Goal: Task Accomplishment & Management: Manage account settings

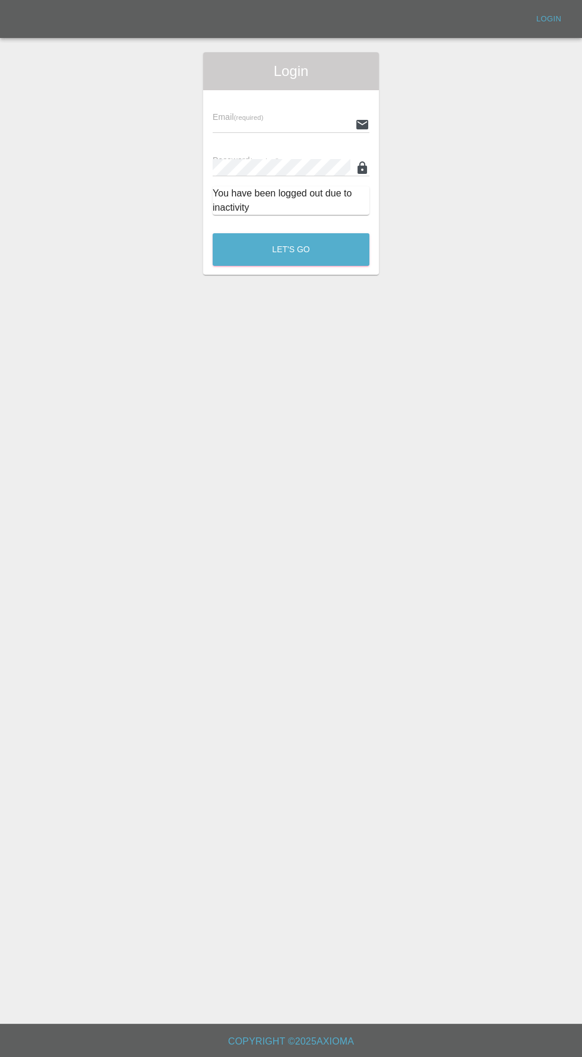
click at [277, 122] on input "text" at bounding box center [281, 124] width 138 height 17
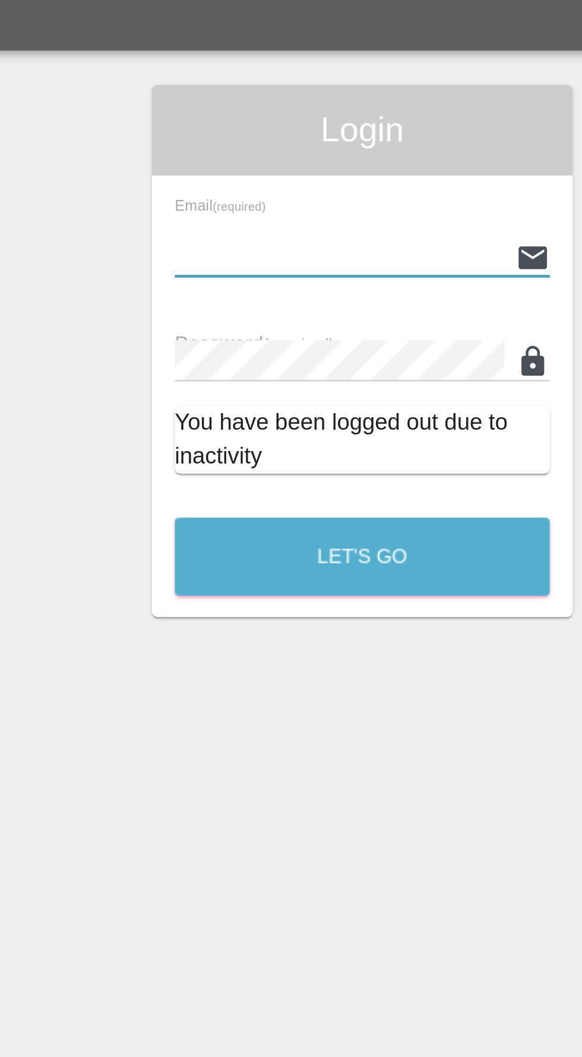
type input "[EMAIL_ADDRESS][DOMAIN_NAME]"
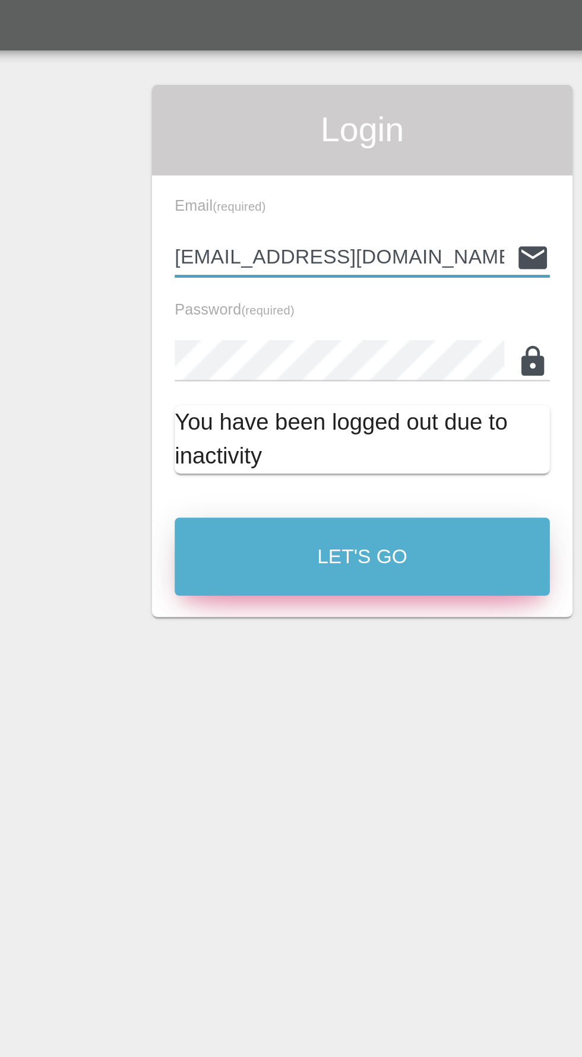
click at [310, 247] on button "Let's Go" at bounding box center [290, 249] width 157 height 33
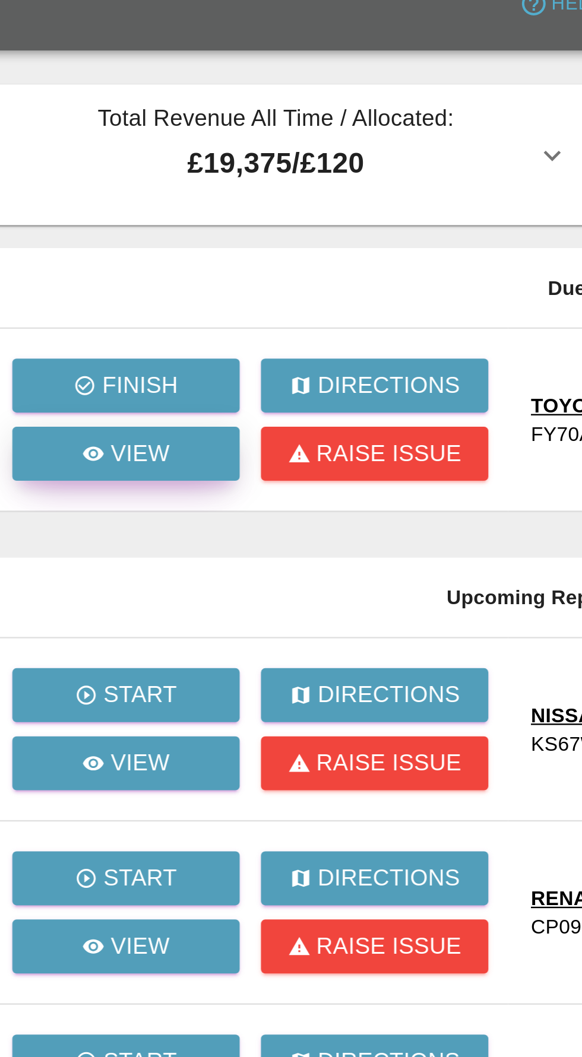
click at [126, 217] on link "View" at bounding box center [112, 206] width 95 height 23
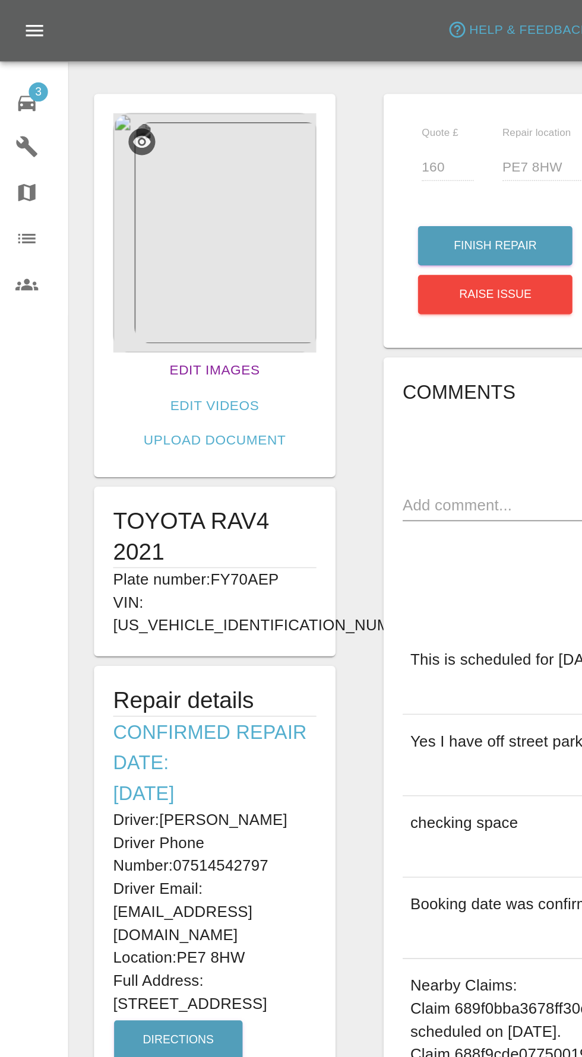
click at [103, 231] on link "Edit Images" at bounding box center [132, 229] width 65 height 22
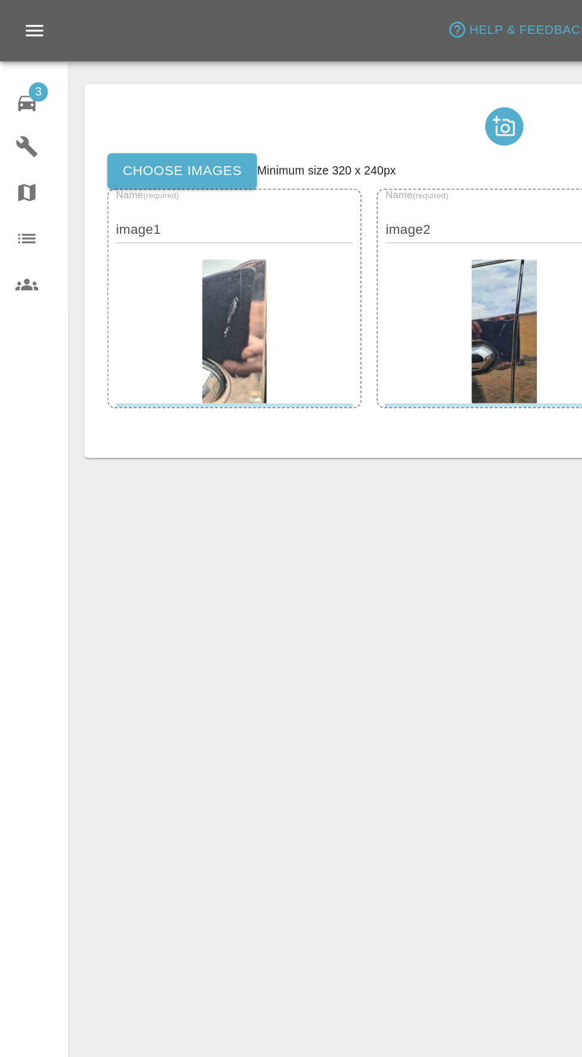
click at [110, 104] on label "Choose images" at bounding box center [112, 106] width 93 height 22
click at [0, 0] on input "Choose images" at bounding box center [0, 0] width 0 height 0
click at [118, 104] on label "Choose images" at bounding box center [112, 106] width 93 height 22
click at [0, 0] on input "Choose images" at bounding box center [0, 0] width 0 height 0
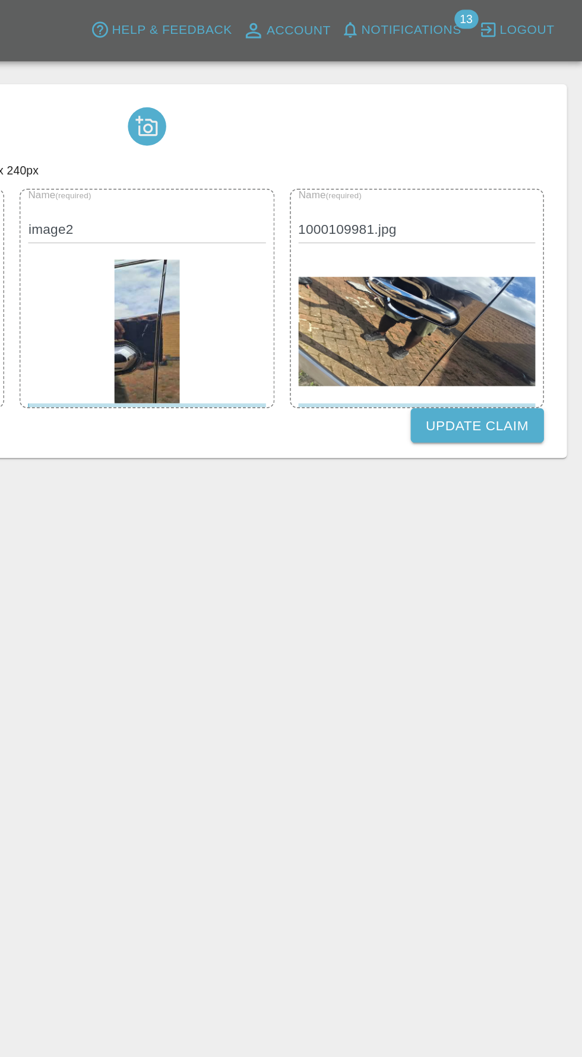
click at [518, 273] on button "Update Claim" at bounding box center [516, 264] width 82 height 22
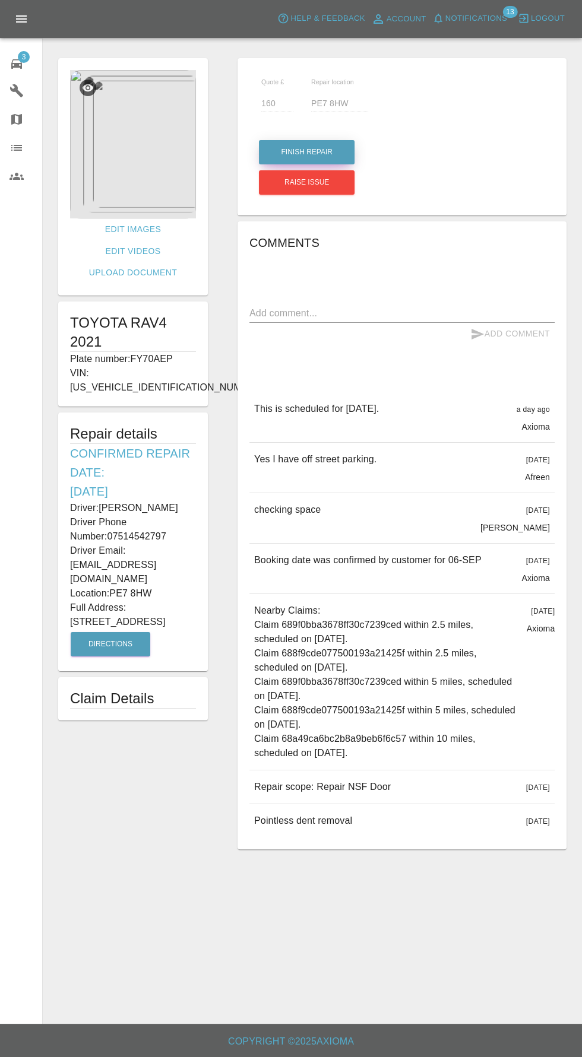
click at [318, 142] on button "Finish Repair" at bounding box center [307, 152] width 96 height 24
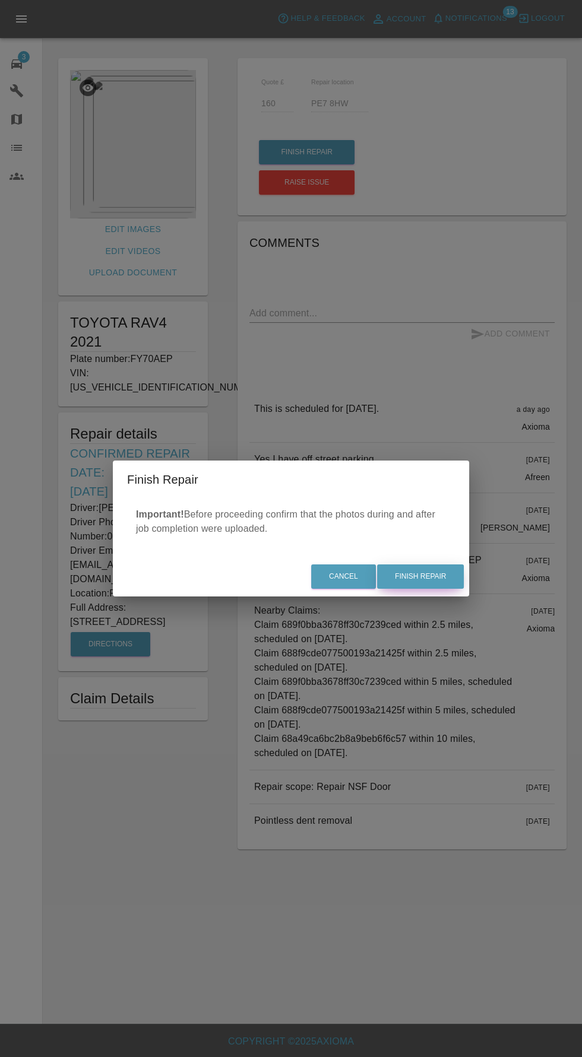
click at [434, 579] on button "Finish Repair" at bounding box center [420, 576] width 87 height 24
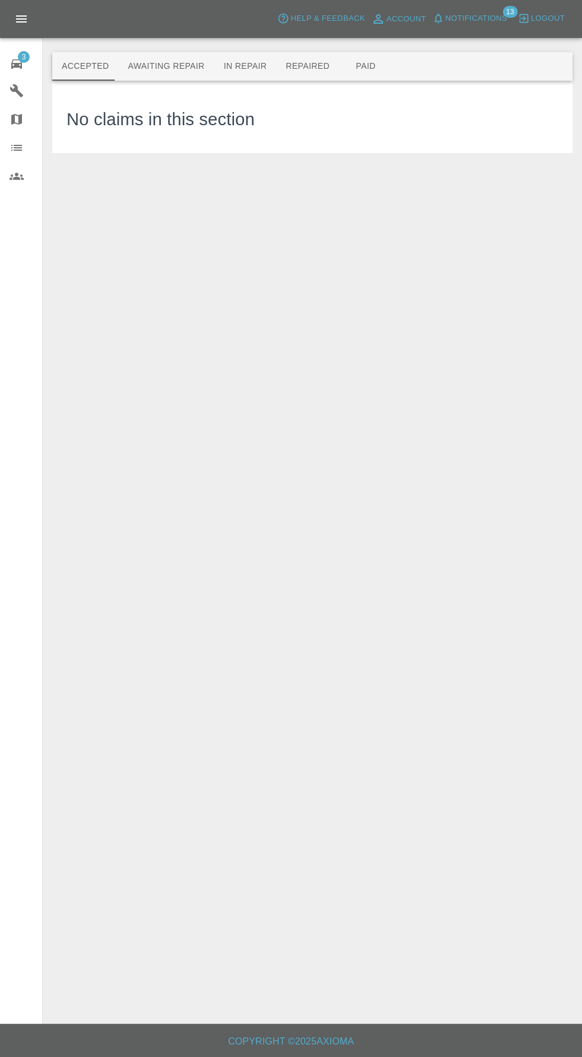
click at [220, 69] on button "In Repair" at bounding box center [245, 66] width 62 height 28
